Goal: Task Accomplishment & Management: Manage account settings

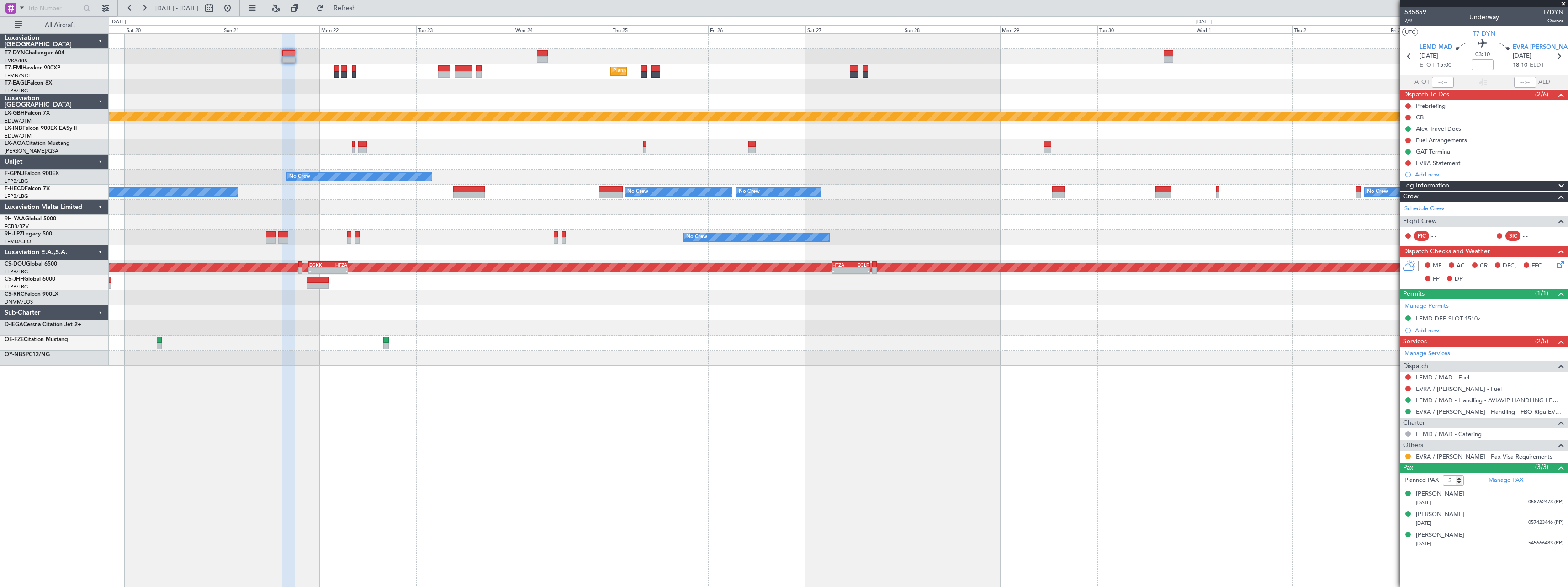
click at [550, 383] on div "Unplanned Maint [GEOGRAPHIC_DATA] (Riga Intl) Planned Maint [GEOGRAPHIC_DATA] P…" at bounding box center [838, 310] width 1460 height 553
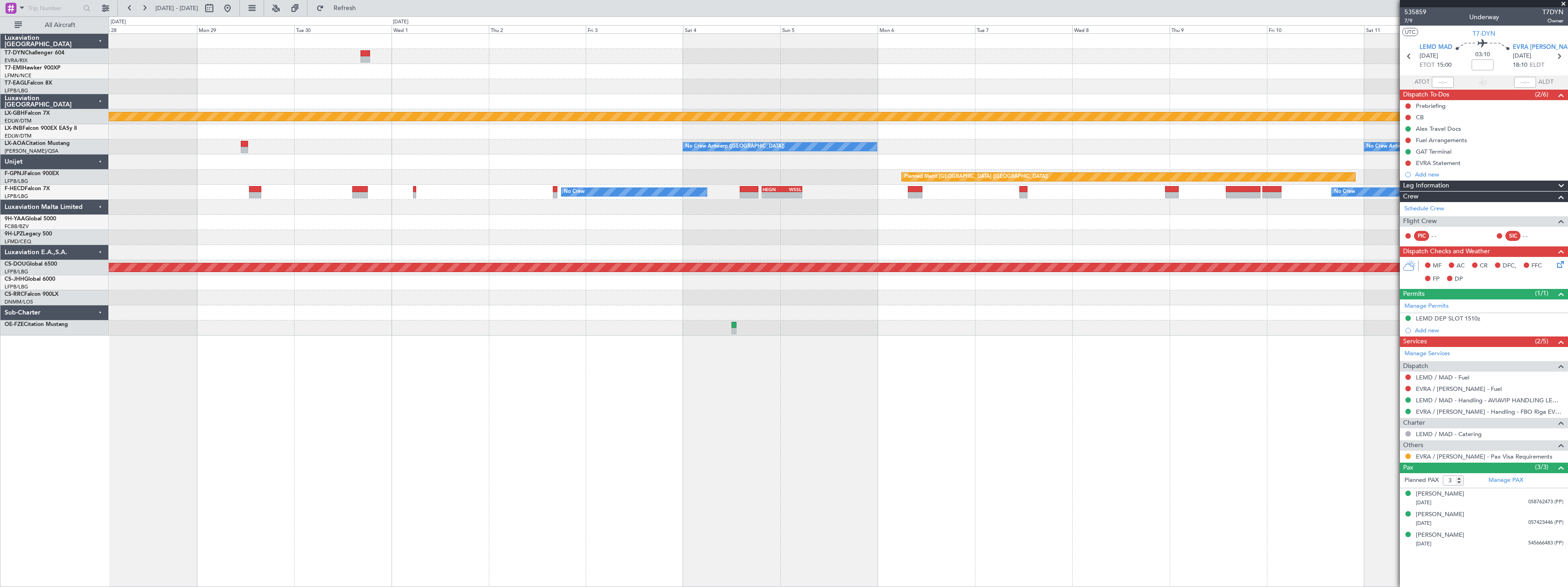
click at [816, 364] on div "Planned Maint [GEOGRAPHIC_DATA] Planned Maint Nurnberg No Crew [GEOGRAPHIC_DATA…" at bounding box center [838, 310] width 1460 height 553
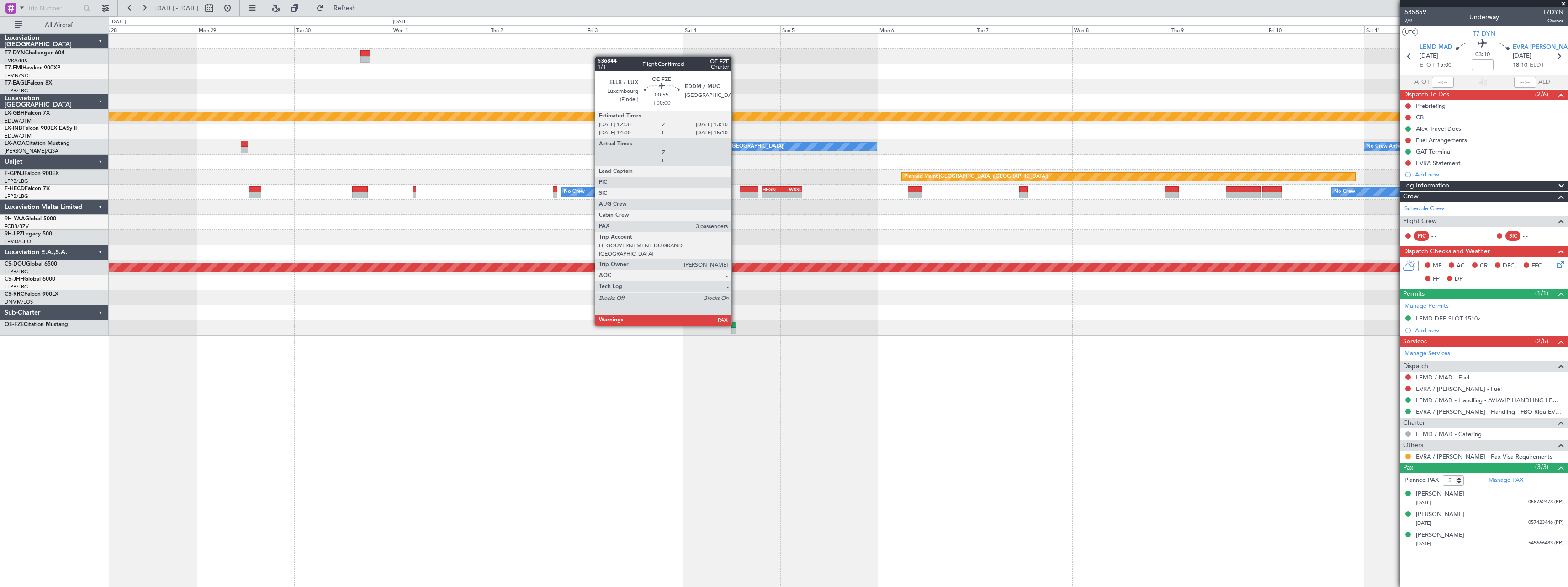
click at [735, 324] on div at bounding box center [734, 324] width 5 height 7
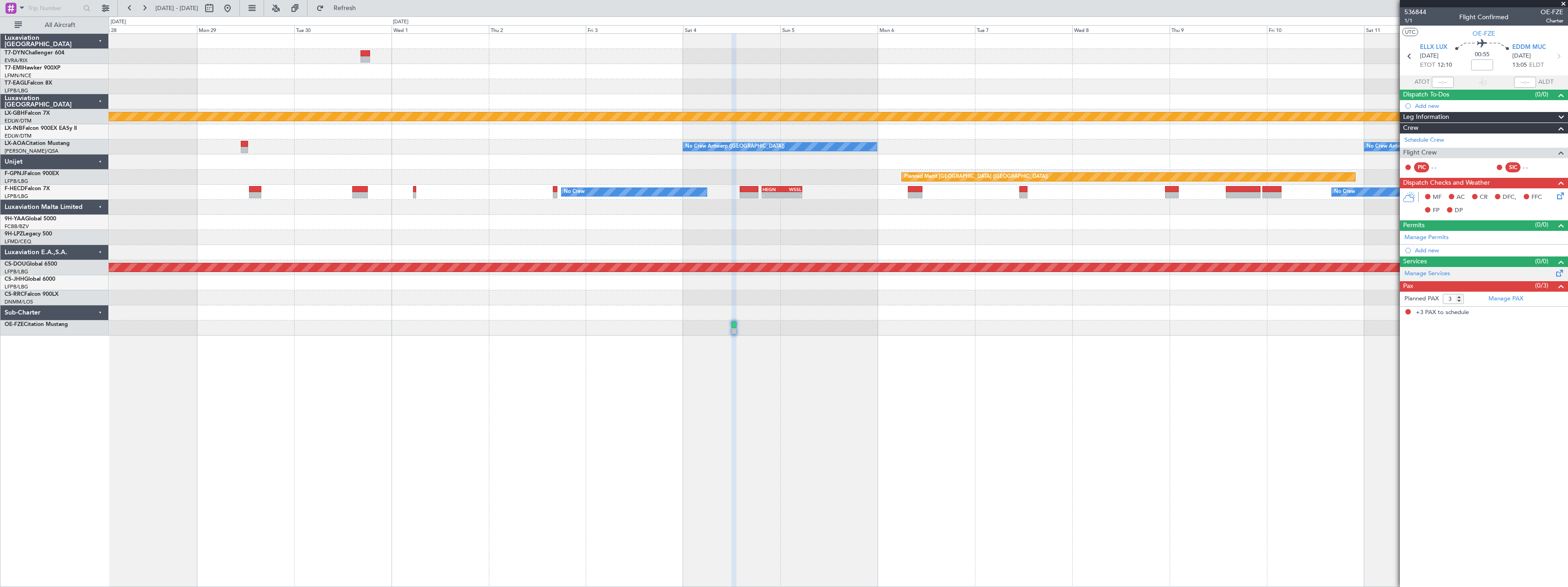
click at [1559, 270] on span at bounding box center [1561, 271] width 11 height 7
click at [1555, 273] on span at bounding box center [1561, 271] width 11 height 7
click at [367, 3] on button "Refresh" at bounding box center [339, 8] width 55 height 15
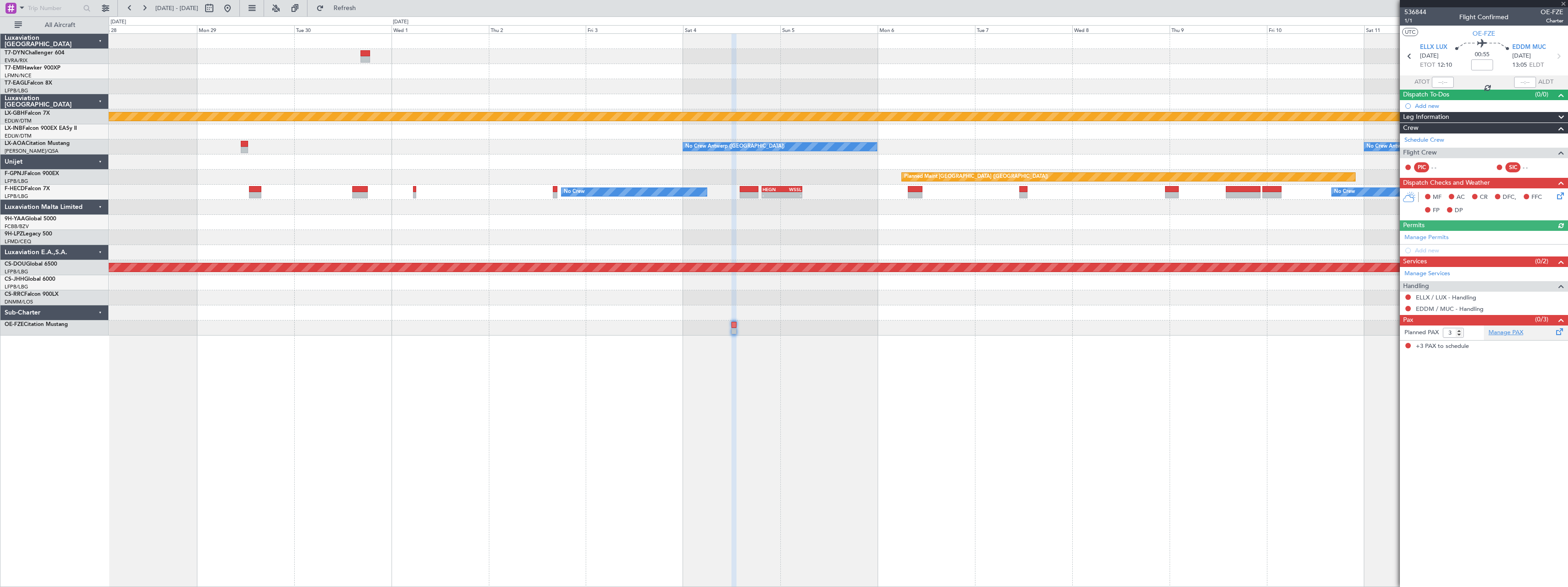
click at [1511, 334] on link "Manage PAX" at bounding box center [1505, 333] width 35 height 9
click at [1463, 298] on link "ELLX / LUX - Handling" at bounding box center [1446, 297] width 61 height 7
click at [1445, 309] on link "EDDM / MUC - Handling" at bounding box center [1449, 308] width 67 height 7
click at [1418, 15] on span "536844" at bounding box center [1415, 12] width 21 height 9
click at [1433, 104] on div "Add new" at bounding box center [1485, 106] width 140 height 7
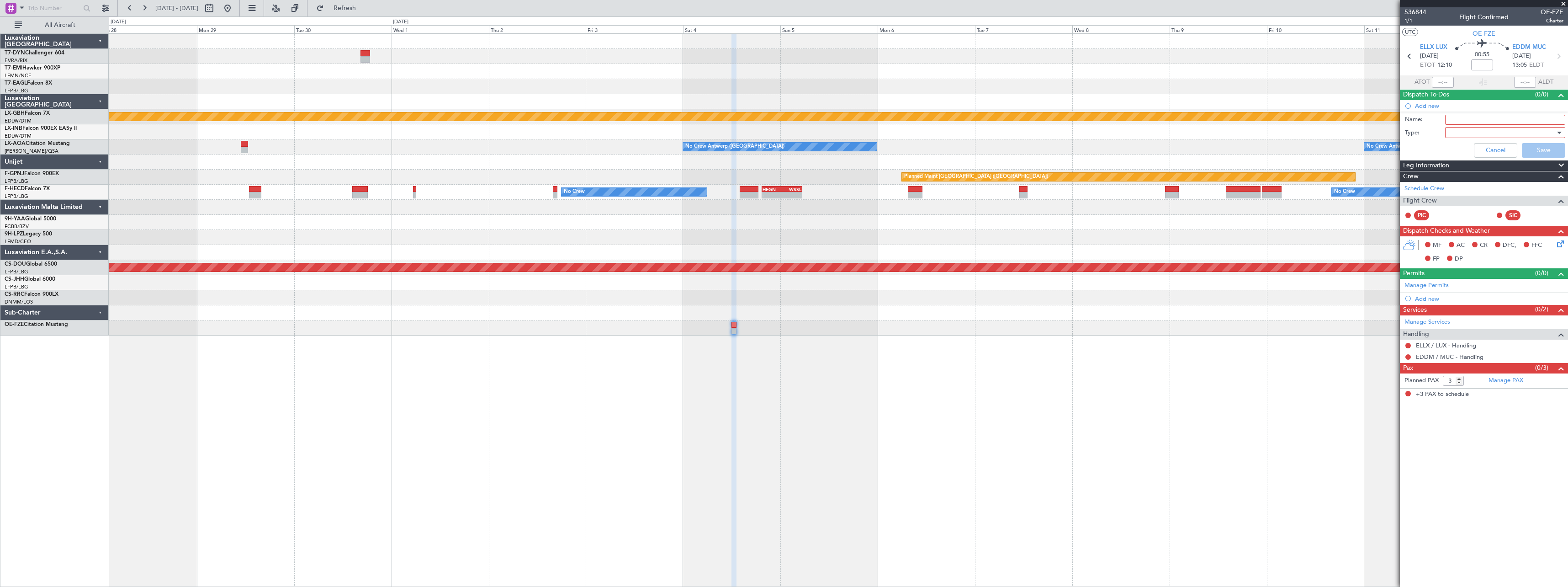
click at [1461, 118] on input "Name:" at bounding box center [1505, 120] width 121 height 10
type input "Weapon on board"
click at [1458, 131] on div at bounding box center [1503, 132] width 107 height 14
click at [1458, 152] on span "Generic" at bounding box center [1501, 151] width 112 height 14
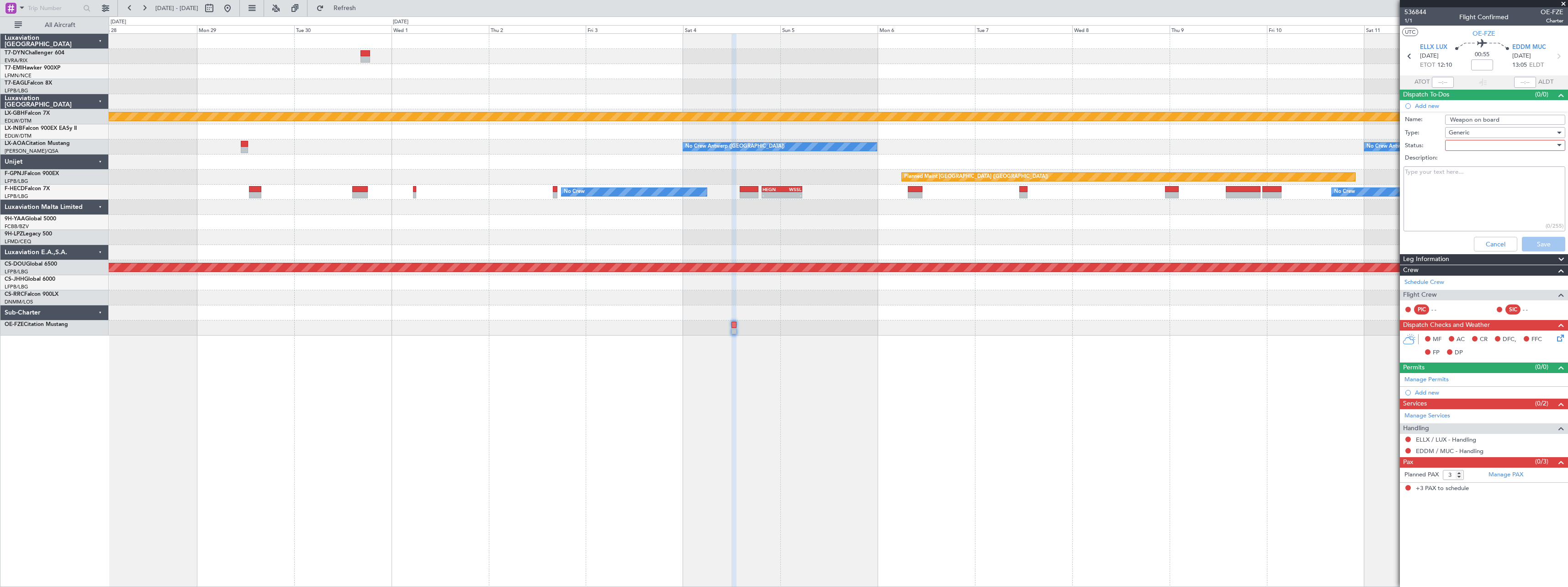
click at [1455, 146] on div at bounding box center [1503, 145] width 107 height 14
click at [1478, 165] on span "Not Started" at bounding box center [1501, 164] width 112 height 14
click at [1548, 243] on button "Save" at bounding box center [1544, 244] width 43 height 15
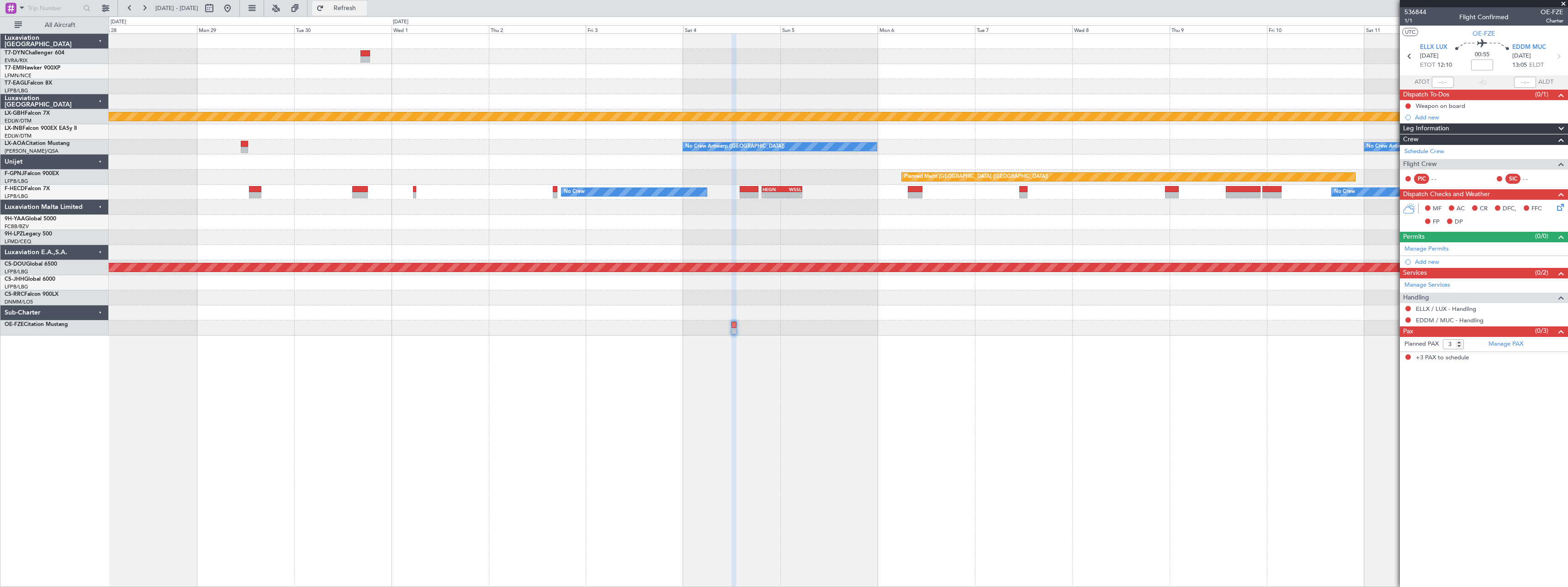
drag, startPoint x: 378, startPoint y: 10, endPoint x: 387, endPoint y: 14, distance: 9.8
click at [364, 10] on span "Refresh" at bounding box center [345, 7] width 38 height 7
